Goal: Transaction & Acquisition: Purchase product/service

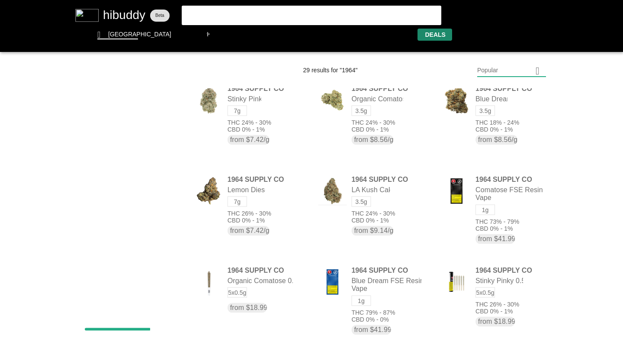
click at [431, 38] on flt-glass-pane at bounding box center [311, 172] width 623 height 345
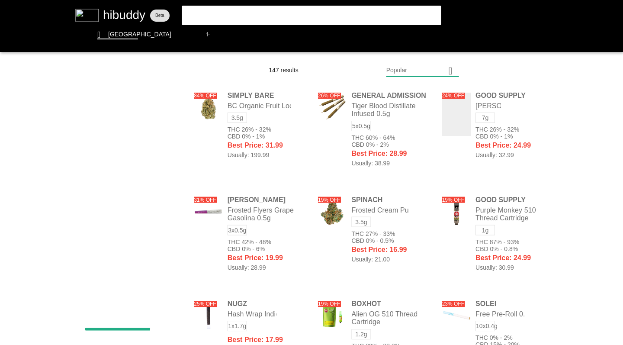
click at [420, 70] on flt-glass-pane at bounding box center [311, 172] width 623 height 345
click at [417, 198] on flt-glass-pane at bounding box center [311, 172] width 623 height 345
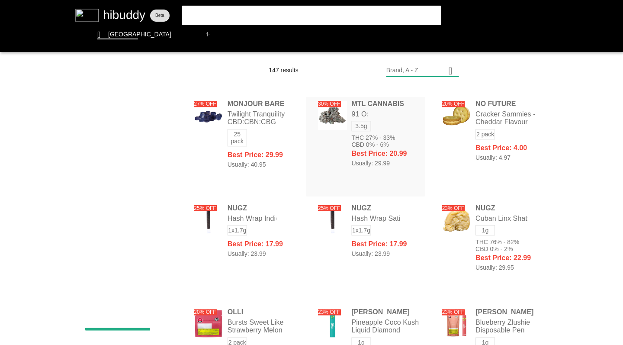
click at [345, 146] on flt-glass-pane at bounding box center [311, 172] width 623 height 345
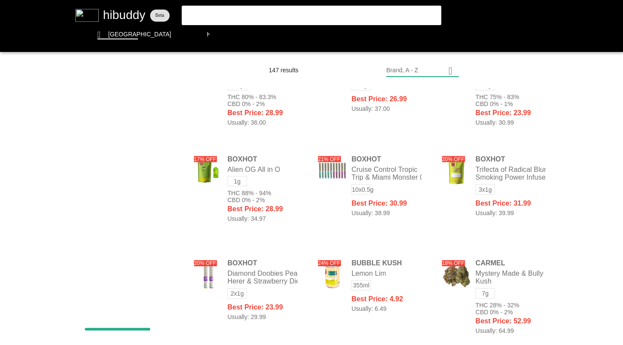
click at [453, 280] on flt-glass-pane at bounding box center [311, 172] width 623 height 345
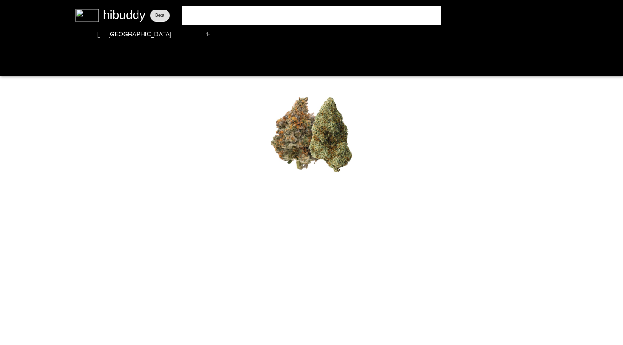
click at [99, 173] on flt-glass-pane at bounding box center [311, 172] width 623 height 345
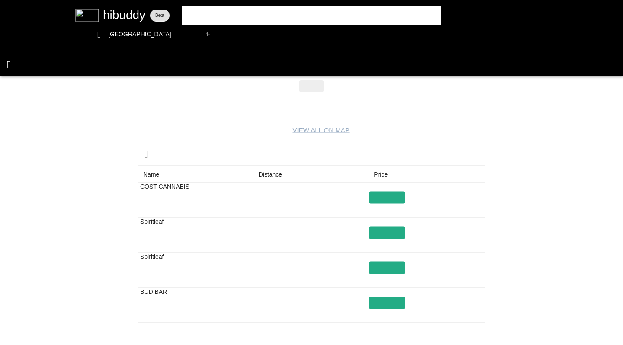
click at [9, 64] on flt-glass-pane at bounding box center [311, 172] width 623 height 345
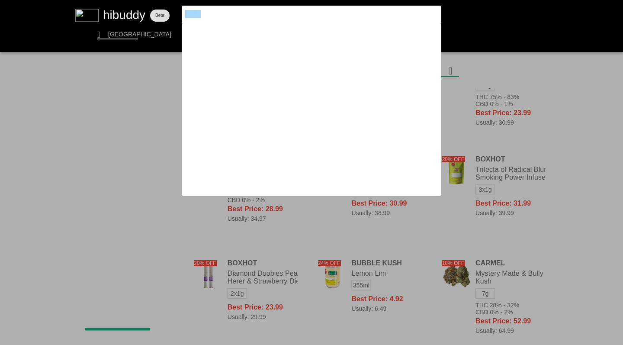
drag, startPoint x: 209, startPoint y: 18, endPoint x: 178, endPoint y: 12, distance: 32.1
click at [178, 12] on flt-glass-pane at bounding box center [311, 172] width 623 height 345
click at [203, 15] on input "1964" at bounding box center [304, 14] width 238 height 8
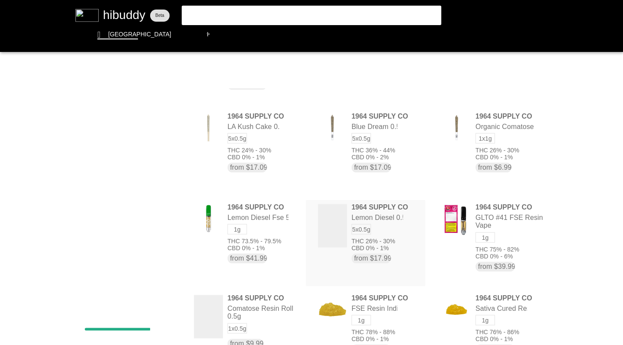
click at [365, 243] on flt-glass-pane at bounding box center [311, 172] width 623 height 345
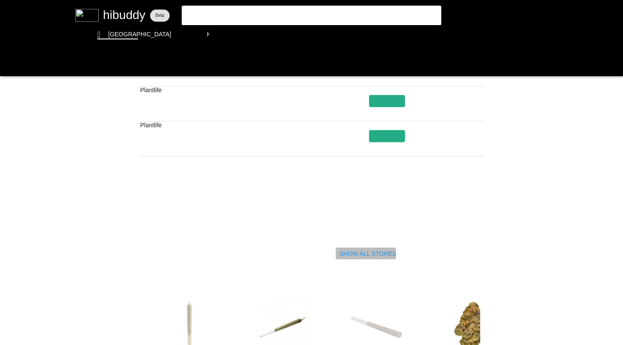
click at [354, 257] on flt-glass-pane at bounding box center [311, 172] width 623 height 345
